Goal: Transaction & Acquisition: Purchase product/service

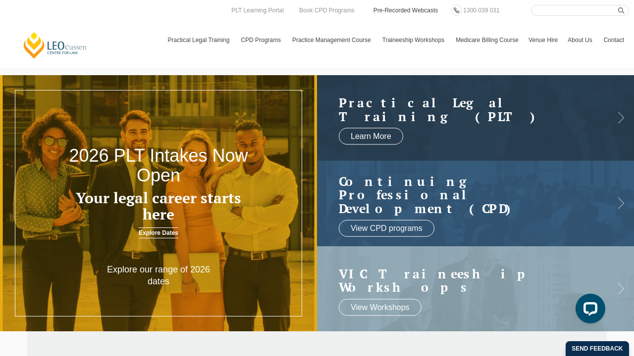
click at [434, 11] on link "Pre-Recorded Webcasts" at bounding box center [405, 10] width 67 height 11
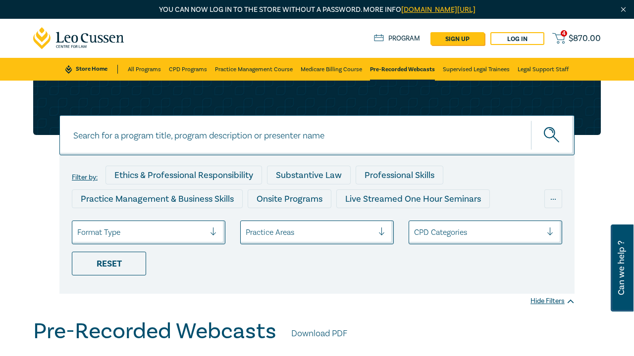
click at [349, 233] on div "Practice Areas" at bounding box center [316, 233] width 153 height 24
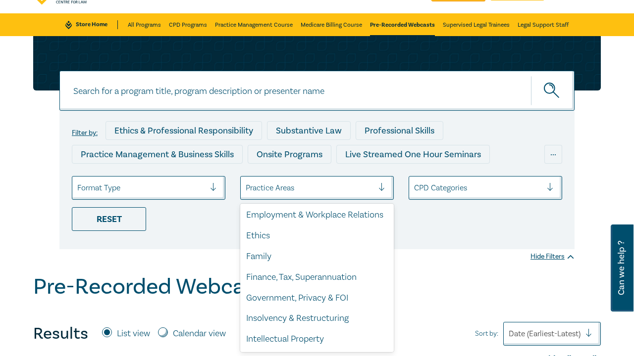
scroll to position [126, 0]
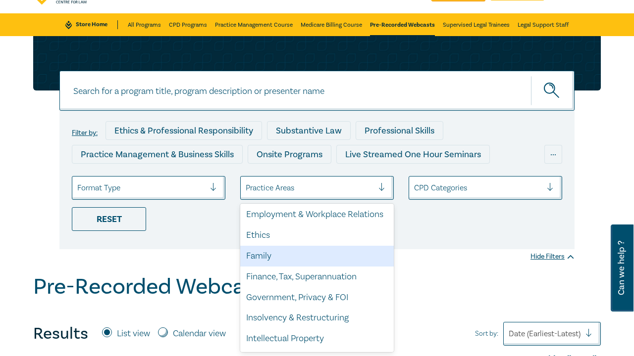
click at [276, 257] on div "Family" at bounding box center [316, 256] width 153 height 21
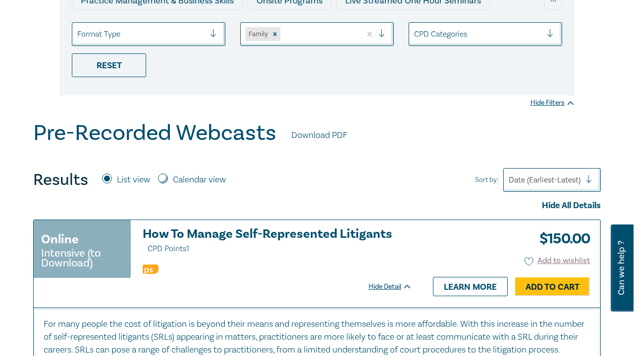
scroll to position [218, 0]
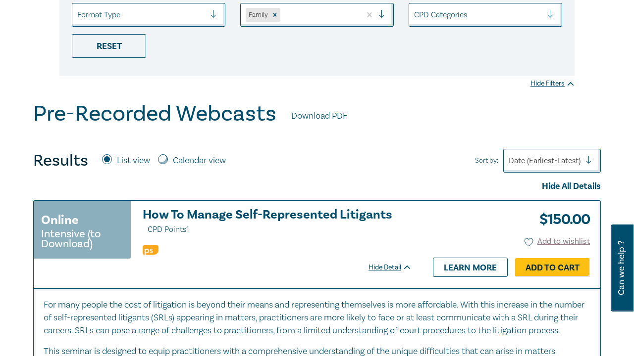
click at [567, 161] on div "Date (Earliest-Latest)" at bounding box center [544, 160] width 72 height 11
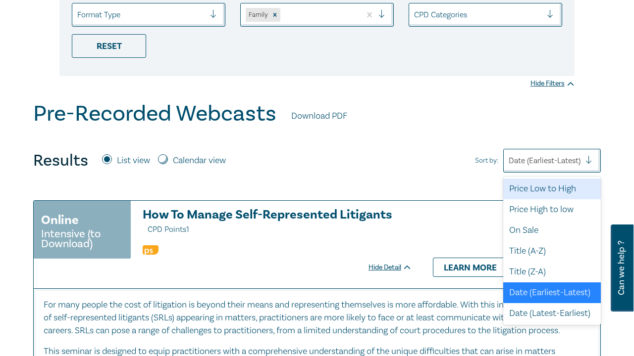
click at [542, 192] on div "Price Low to High" at bounding box center [552, 189] width 98 height 21
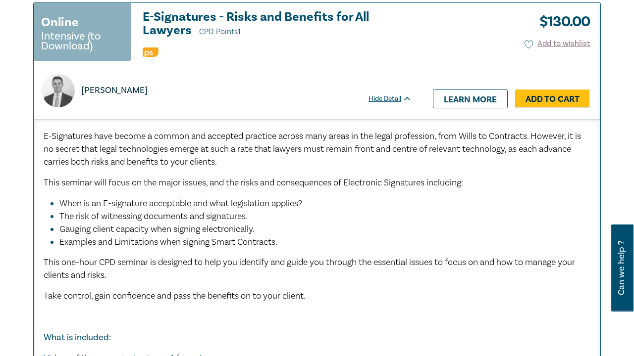
scroll to position [3103, 0]
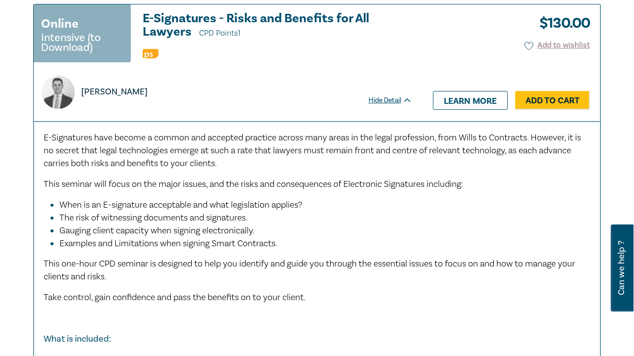
click at [315, 98] on div "[PERSON_NAME]" at bounding box center [223, 92] width 374 height 33
click at [530, 98] on link "Add to Cart" at bounding box center [552, 100] width 75 height 19
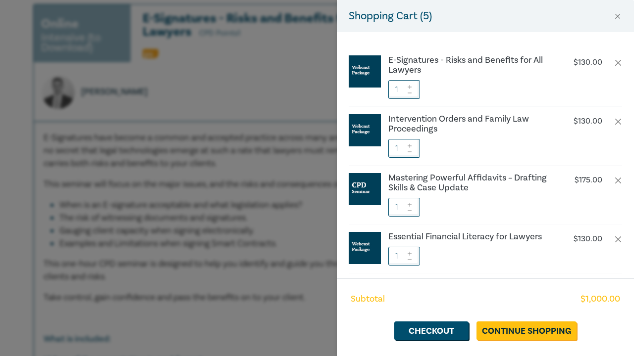
click at [274, 191] on div "Shopping Cart ( 5 ) E-Signatures - Risks and Benefits for All Lawyers $ 130.00 …" at bounding box center [317, 178] width 634 height 356
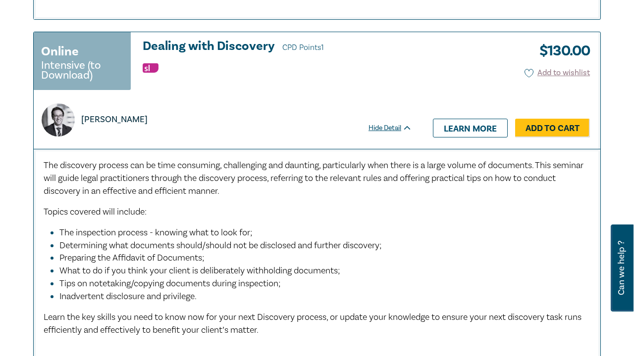
scroll to position [4851, 0]
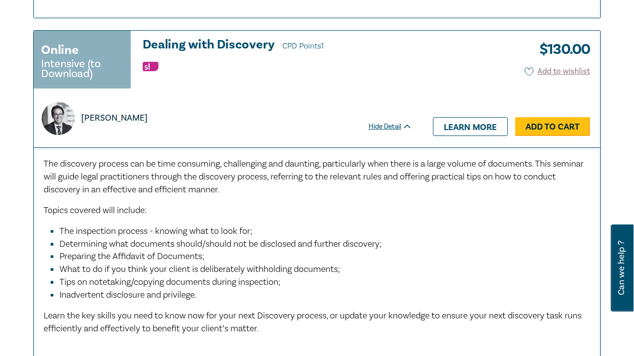
click at [550, 117] on link "Add to Cart" at bounding box center [552, 126] width 75 height 19
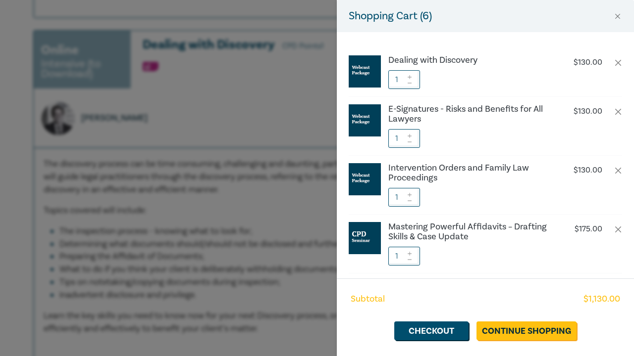
click at [261, 203] on div "Shopping Cart ( 6 ) Dealing with Discovery $ 130.00 1 E-Signatures - Risks and …" at bounding box center [317, 178] width 634 height 356
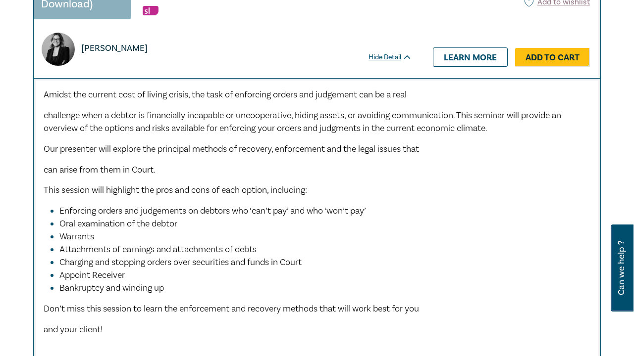
scroll to position [4409, 0]
click at [303, 244] on li "Attachments of earnings and attachments of debts" at bounding box center [319, 250] width 521 height 13
click at [571, 49] on link "Add to Cart" at bounding box center [552, 58] width 75 height 19
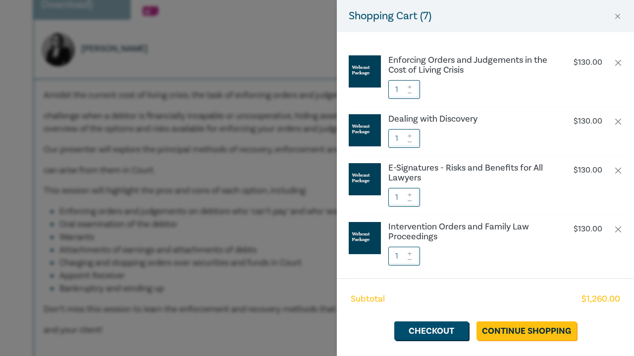
click at [298, 217] on div "Shopping Cart ( 7 ) Enforcing Orders and Judgements in the Cost of Living Crisi…" at bounding box center [317, 178] width 634 height 356
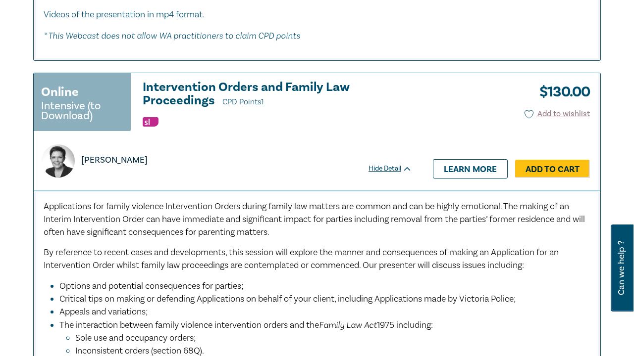
scroll to position [5710, 0]
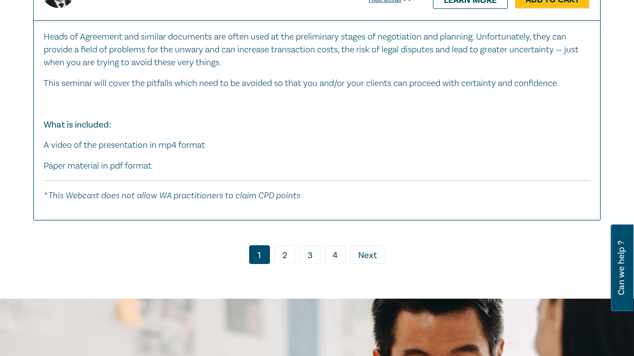
click at [286, 246] on link "2" at bounding box center [284, 255] width 21 height 19
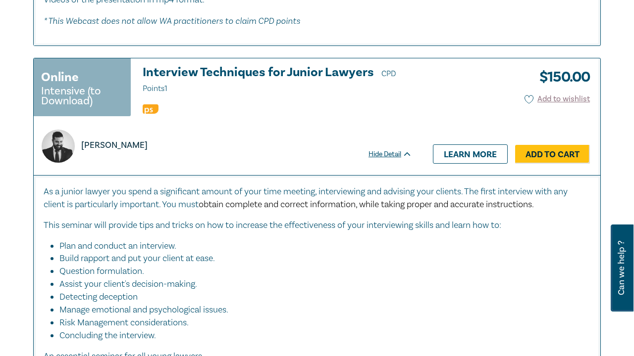
scroll to position [2249, 0]
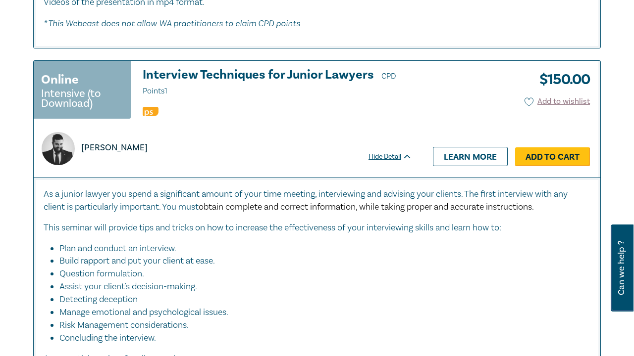
click at [560, 148] on link "Add to Cart" at bounding box center [552, 157] width 75 height 19
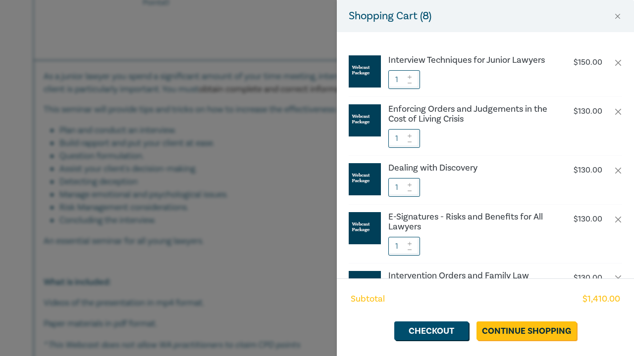
click at [200, 231] on div "Shopping Cart ( 8 ) Interview Techniques for Junior Lawyers $ 150.00 1 Enforcin…" at bounding box center [317, 178] width 634 height 356
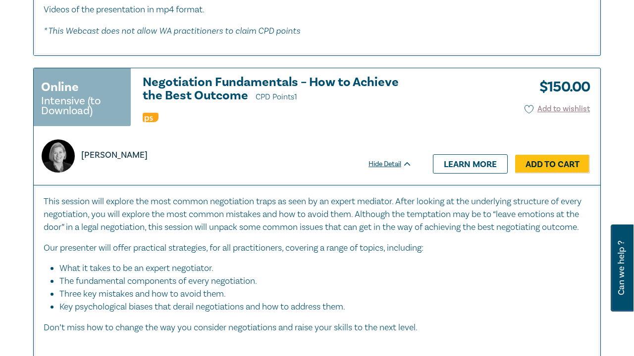
scroll to position [3951, 0]
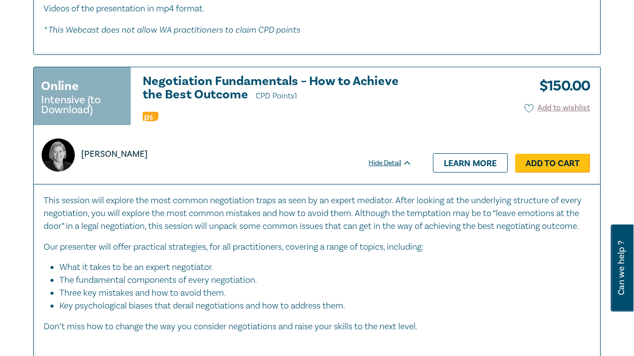
click at [569, 154] on link "Add to Cart" at bounding box center [552, 163] width 75 height 19
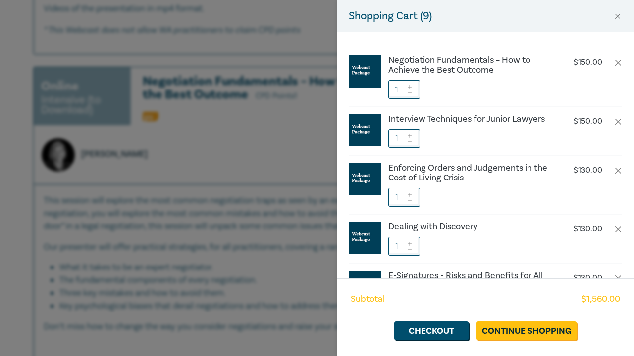
click at [182, 216] on div "Shopping Cart ( 9 ) Negotiation Fundamentals – How to Achieve the Best Outcome …" at bounding box center [317, 178] width 634 height 356
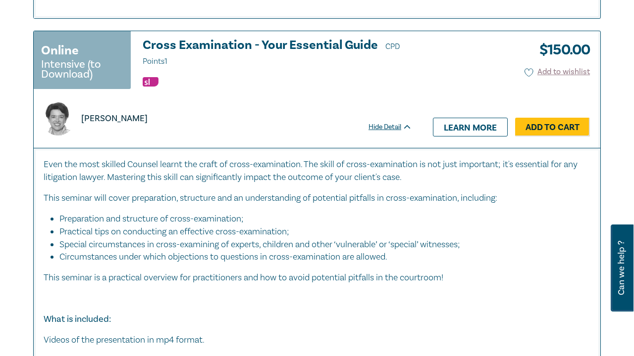
scroll to position [4816, 0]
